Goal: Transaction & Acquisition: Obtain resource

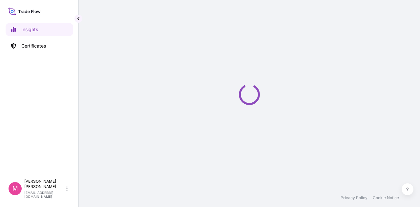
select select "2025"
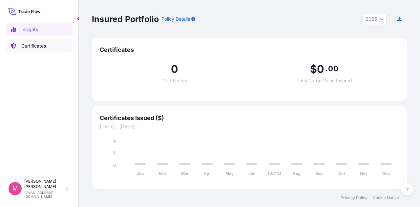
click at [39, 49] on p "Certificates" at bounding box center [33, 46] width 25 height 7
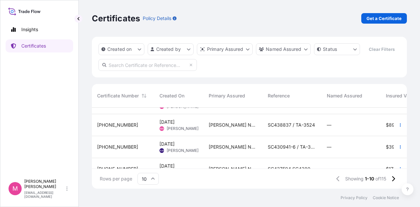
scroll to position [131, 0]
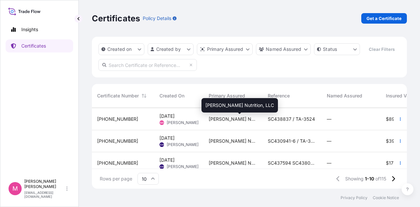
click at [247, 121] on span "[PERSON_NAME] Nutrition, LLC" at bounding box center [233, 119] width 49 height 7
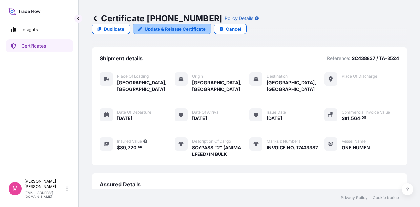
click at [206, 26] on p "Update & Reissue Certificate" at bounding box center [175, 29] width 61 height 7
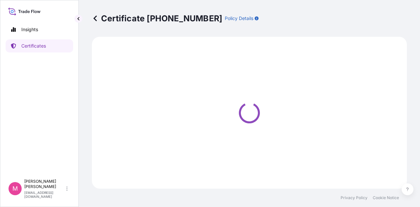
select select "Road / [GEOGRAPHIC_DATA]"
select select "Sea"
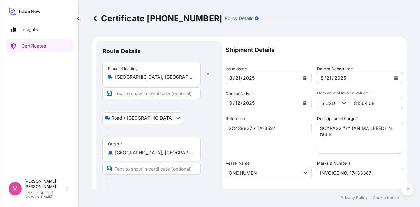
select select "31733"
drag, startPoint x: 377, startPoint y: 104, endPoint x: 350, endPoint y: 107, distance: 26.7
click at [350, 107] on input "81564.08" at bounding box center [376, 103] width 53 height 12
drag, startPoint x: 351, startPoint y: 101, endPoint x: 375, endPoint y: 104, distance: 24.2
click at [375, 104] on input "81564.08" at bounding box center [376, 103] width 53 height 12
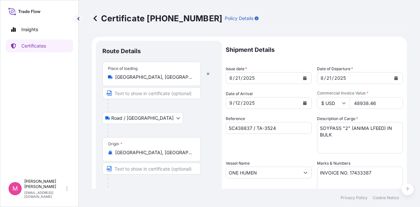
type input "48938.46"
click at [275, 141] on div "Reference SC438837 / TA-3524" at bounding box center [269, 134] width 86 height 38
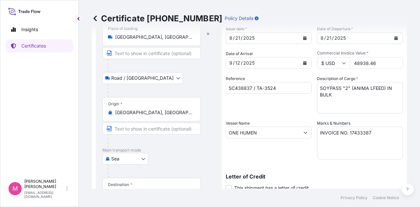
scroll to position [66, 0]
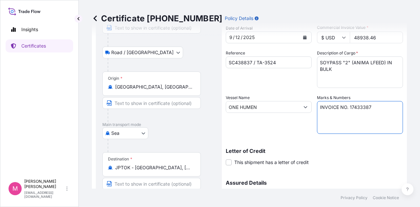
click at [371, 106] on textarea "INVOICE NO. 17433387" at bounding box center [360, 117] width 86 height 33
type textarea "INVOICE NO. 17445420"
click at [351, 160] on div "Letter of Credit This shipment has a letter of credit Letter of credit * Letter…" at bounding box center [314, 156] width 177 height 17
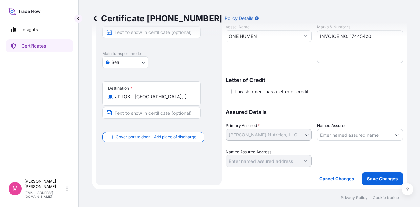
scroll to position [137, 0]
click at [387, 180] on p "Save Changes" at bounding box center [382, 178] width 31 height 7
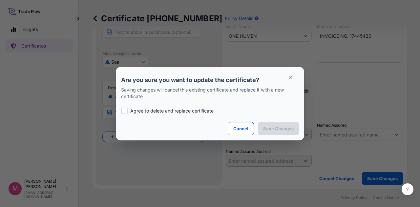
click at [123, 111] on div at bounding box center [124, 111] width 7 height 7
checkbox input "true"
click at [284, 129] on p "Save Changes" at bounding box center [278, 128] width 31 height 7
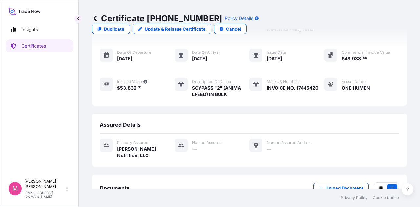
scroll to position [95, 0]
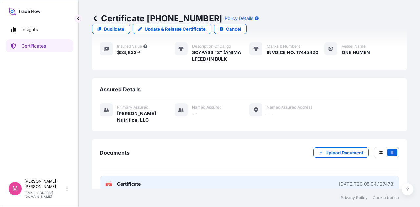
click at [137, 181] on span "Certificate" at bounding box center [129, 184] width 24 height 7
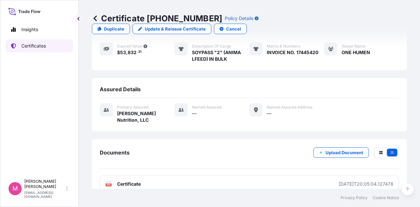
click at [27, 48] on p "Certificates" at bounding box center [33, 46] width 25 height 7
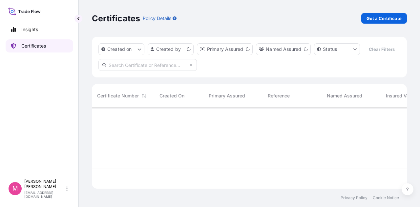
scroll to position [80, 310]
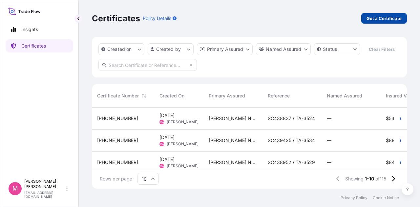
click at [378, 18] on p "Get a Certificate" at bounding box center [383, 18] width 35 height 7
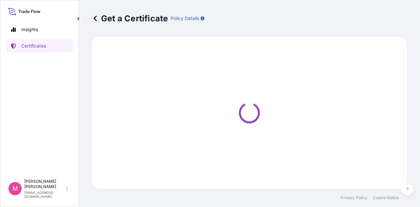
select select "Sea"
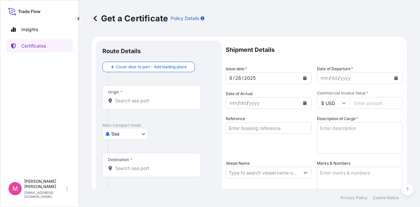
click at [394, 77] on icon "Calendar" at bounding box center [396, 78] width 4 height 4
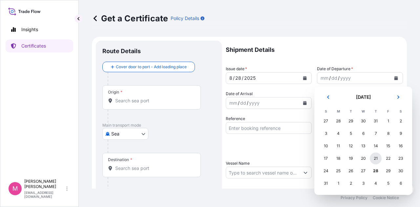
click at [376, 158] on div "21" at bounding box center [376, 159] width 12 height 12
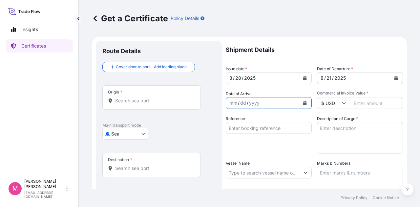
click at [300, 104] on button "Calendar" at bounding box center [305, 103] width 10 height 10
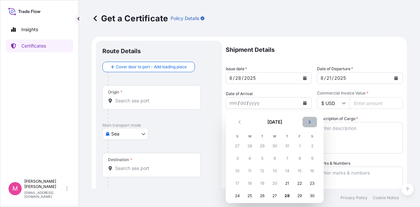
click at [308, 120] on icon "Next" at bounding box center [310, 122] width 4 height 4
click at [299, 159] on div "12" at bounding box center [300, 159] width 12 height 12
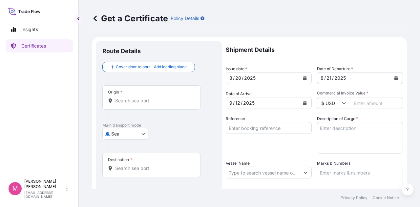
click at [367, 105] on input "Commercial Invoice Value *" at bounding box center [376, 103] width 53 height 12
type input "32625.63"
click at [253, 128] on input "Reference" at bounding box center [269, 128] width 86 height 12
type input "s"
type input "SC438837-K / TA-3524-K"
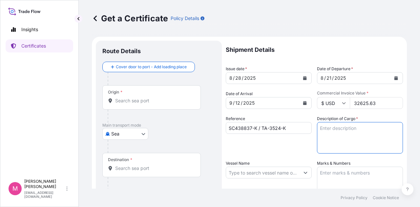
click at [327, 130] on textarea "Description of Cargo *" at bounding box center [360, 137] width 86 height 31
type textarea "SOYPASS "2" (ANIMAL FEED) IN BULK"
click at [297, 147] on div "Reference SC438837-K / TA-3524-K" at bounding box center [269, 134] width 86 height 38
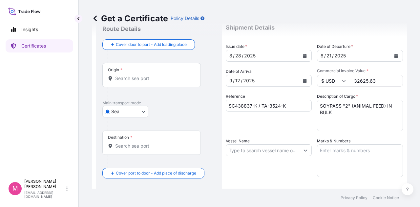
scroll to position [33, 0]
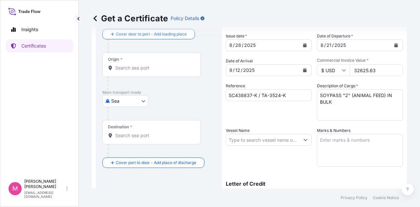
click at [303, 139] on icon "Show suggestions" at bounding box center [305, 140] width 4 height 4
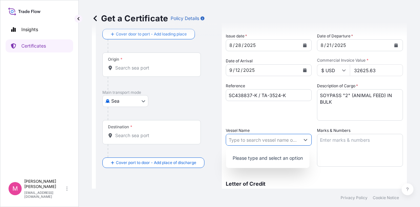
click at [270, 140] on input "Vessel Name" at bounding box center [262, 140] width 73 height 12
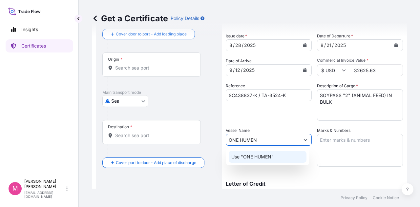
click at [260, 159] on p "Use "ONE HUMEN"" at bounding box center [252, 157] width 42 height 7
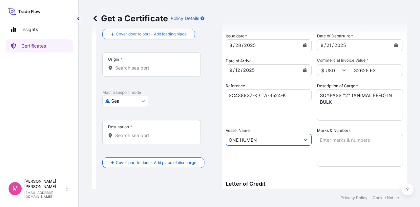
type input "ONE HUMEN"
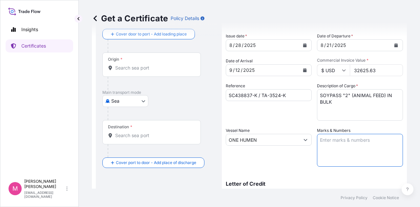
click at [340, 145] on textarea "Marks & Numbers" at bounding box center [360, 150] width 86 height 33
type textarea "INVOICE NO. 17445476"
click at [348, 177] on div "Letter of Credit This shipment has a letter of credit Letter of credit * Letter…" at bounding box center [314, 185] width 177 height 25
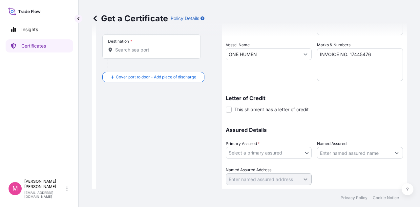
scroll to position [137, 0]
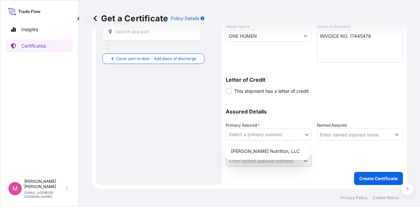
click at [303, 137] on body "Insights Certificates M [PERSON_NAME] [EMAIL_ADDRESS][DOMAIN_NAME] Get a Certif…" at bounding box center [210, 103] width 420 height 207
click at [281, 150] on div "[PERSON_NAME] Nutrition, LLC" at bounding box center [267, 151] width 78 height 12
select select "31733"
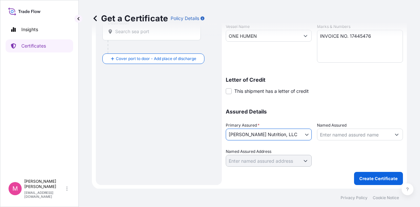
click at [343, 150] on div at bounding box center [360, 157] width 86 height 18
click at [371, 178] on p "Create Certificate" at bounding box center [378, 178] width 38 height 7
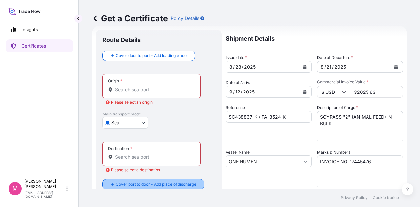
scroll to position [6, 0]
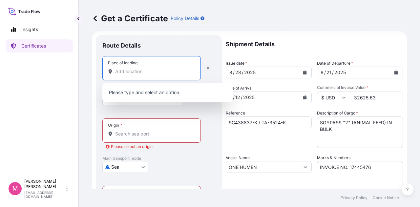
click at [143, 74] on input "Place of loading" at bounding box center [153, 71] width 77 height 7
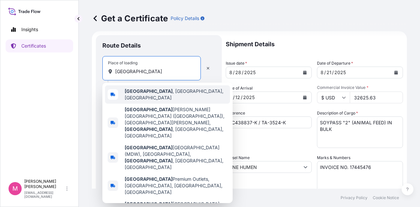
click at [145, 92] on span "[GEOGRAPHIC_DATA] , [GEOGRAPHIC_DATA], [GEOGRAPHIC_DATA]" at bounding box center [176, 94] width 103 height 13
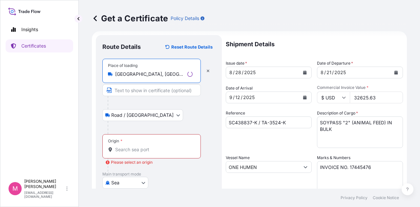
type input "[GEOGRAPHIC_DATA], [GEOGRAPHIC_DATA], [GEOGRAPHIC_DATA]"
click at [143, 147] on input "Origin * Please select an origin" at bounding box center [153, 149] width 77 height 7
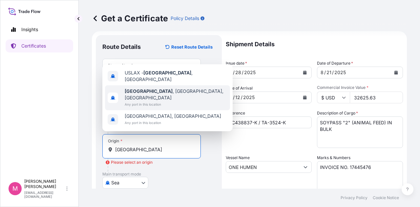
click at [164, 102] on span "Any port in this location" at bounding box center [176, 104] width 103 height 7
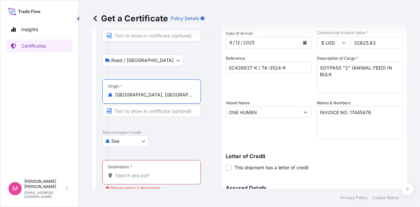
scroll to position [71, 0]
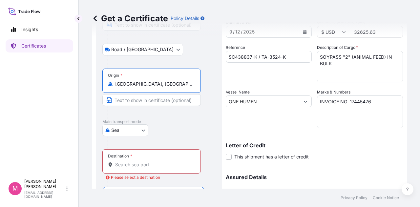
type input "[GEOGRAPHIC_DATA], [GEOGRAPHIC_DATA], [GEOGRAPHIC_DATA]"
click at [169, 165] on input "Destination * Please select a destination" at bounding box center [153, 164] width 77 height 7
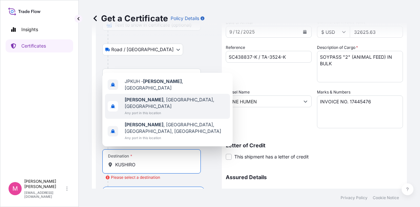
click at [167, 110] on span "[GEOGRAPHIC_DATA] , [GEOGRAPHIC_DATA], [GEOGRAPHIC_DATA]" at bounding box center [176, 102] width 103 height 13
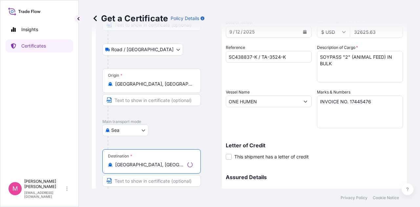
type input "[GEOGRAPHIC_DATA], [GEOGRAPHIC_DATA], [GEOGRAPHIC_DATA]"
click at [374, 151] on div "Letter of Credit This shipment has a letter of credit Letter of credit * Letter…" at bounding box center [314, 151] width 177 height 17
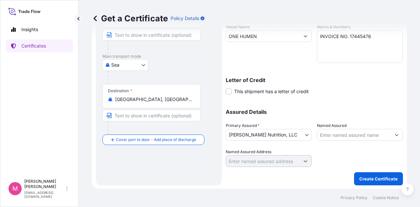
scroll to position [137, 0]
click at [372, 179] on p "Create Certificate" at bounding box center [378, 178] width 38 height 7
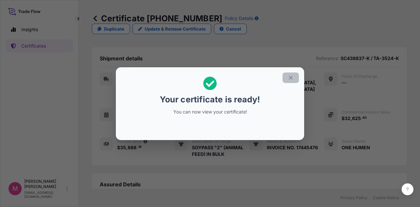
click at [289, 78] on icon "button" at bounding box center [291, 78] width 6 height 6
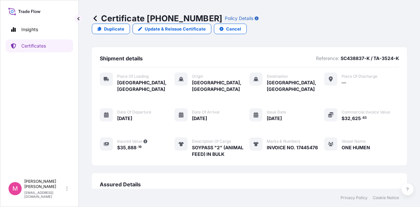
scroll to position [95, 0]
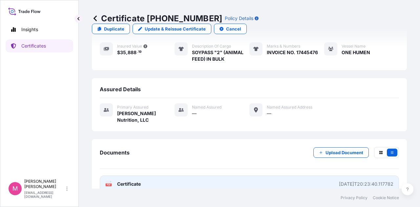
click at [131, 181] on span "Certificate" at bounding box center [129, 184] width 24 height 7
